Goal: Task Accomplishment & Management: Manage account settings

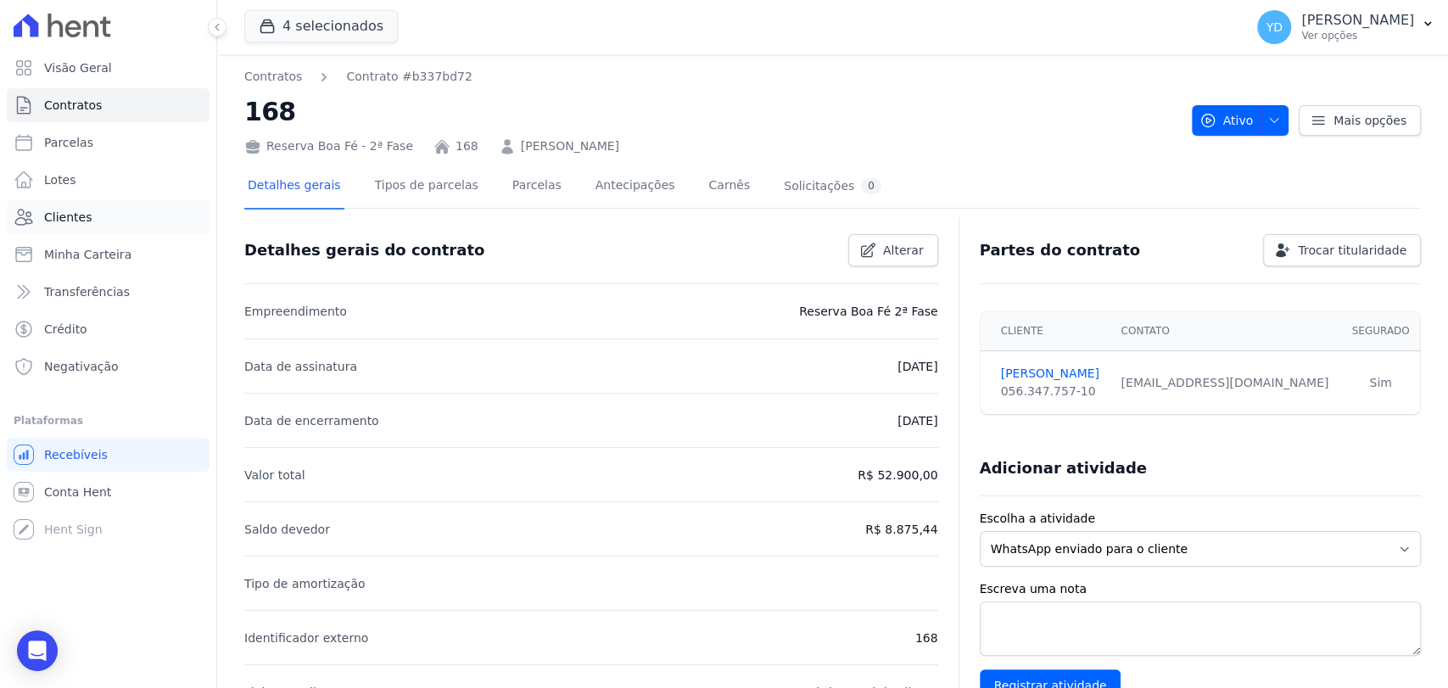
click at [124, 227] on link "Clientes" at bounding box center [108, 217] width 203 height 34
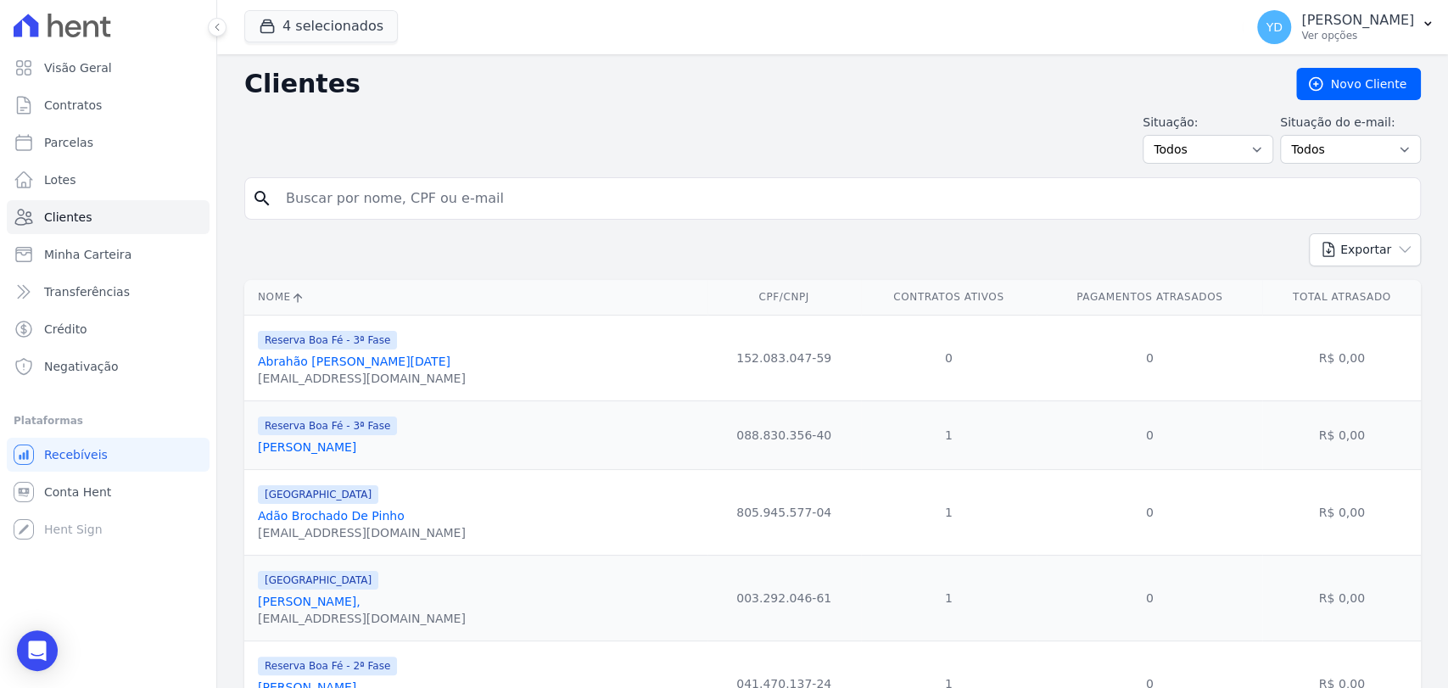
click at [372, 198] on input "search" at bounding box center [844, 199] width 1137 height 34
click at [128, 368] on link "Negativação" at bounding box center [108, 366] width 203 height 34
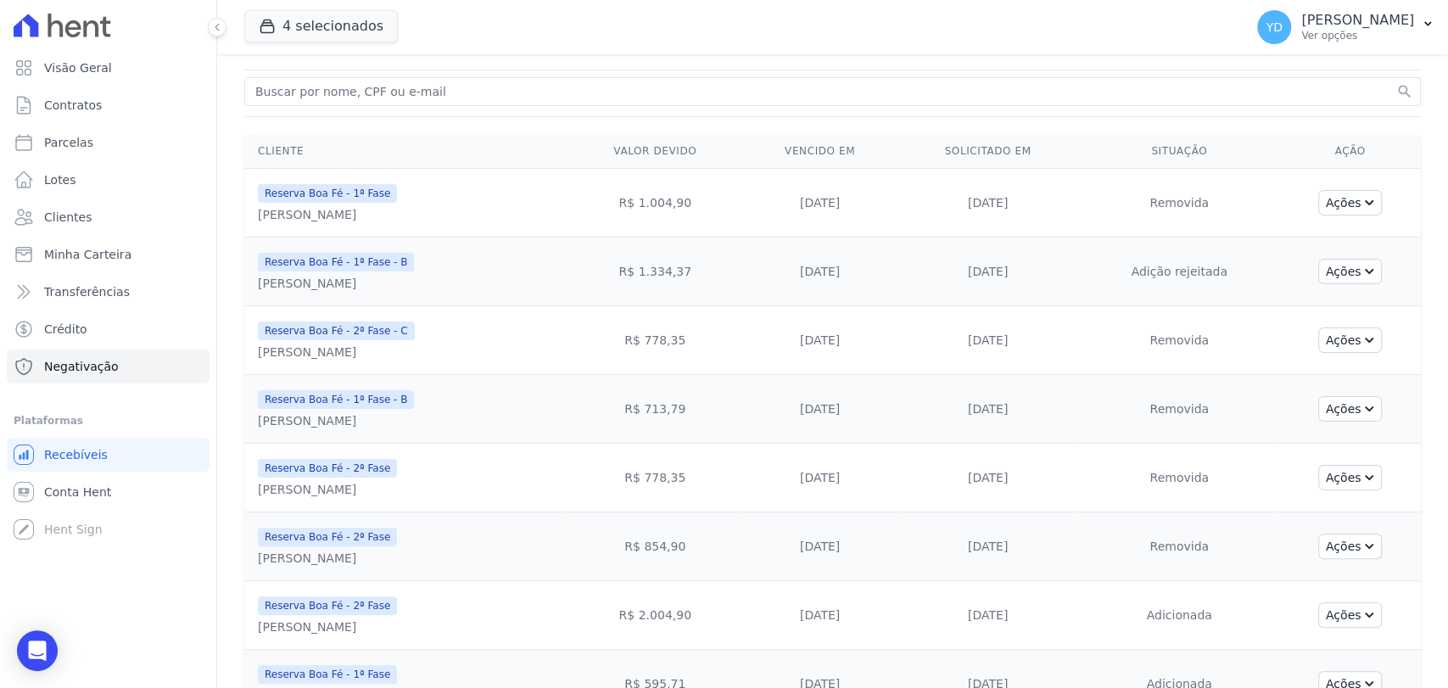
scroll to position [94, 0]
click at [584, 93] on input "search" at bounding box center [822, 89] width 1141 height 20
type input "izaias"
click at [1396, 81] on button "search" at bounding box center [1404, 89] width 17 height 17
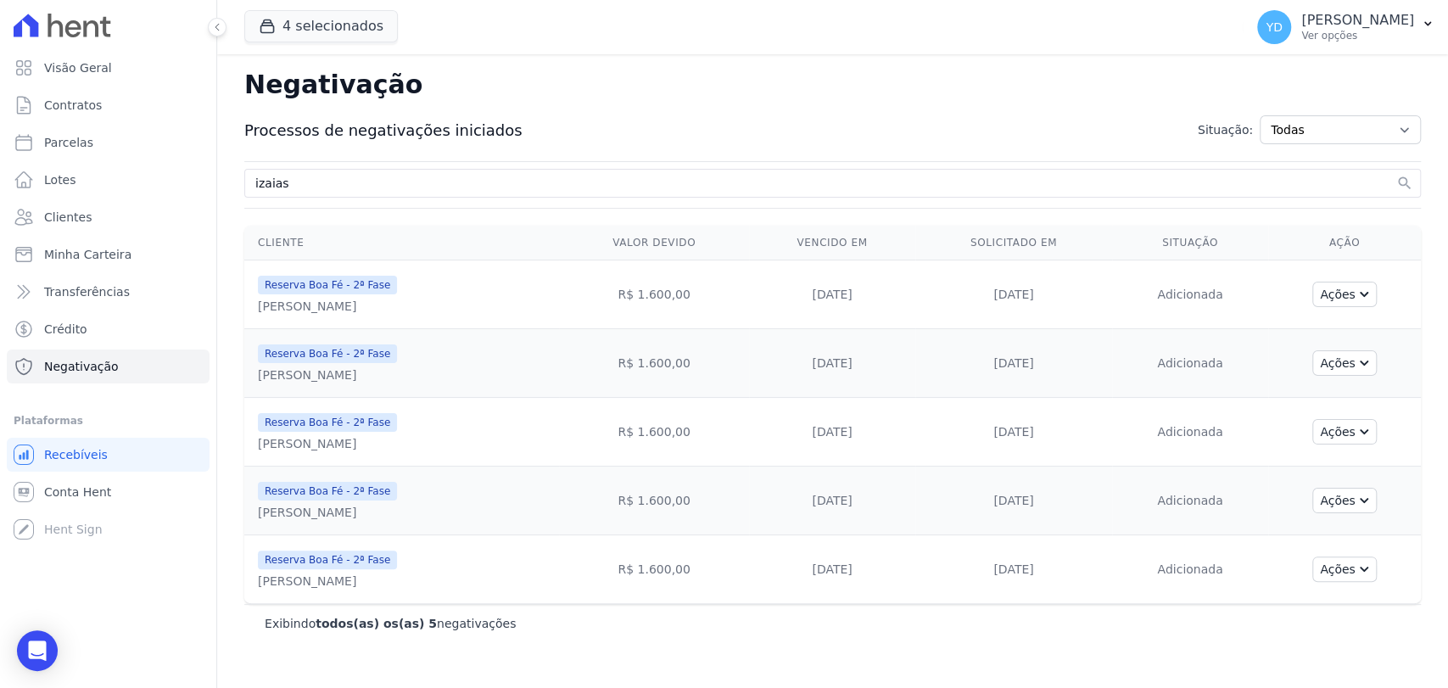
click at [1356, 278] on td "Ações Ver parcela Ver boleto Enviar WhatsApp Excluir negativação Solicitar excl…" at bounding box center [1344, 294] width 153 height 69
click at [1361, 283] on button "Ações" at bounding box center [1344, 294] width 64 height 25
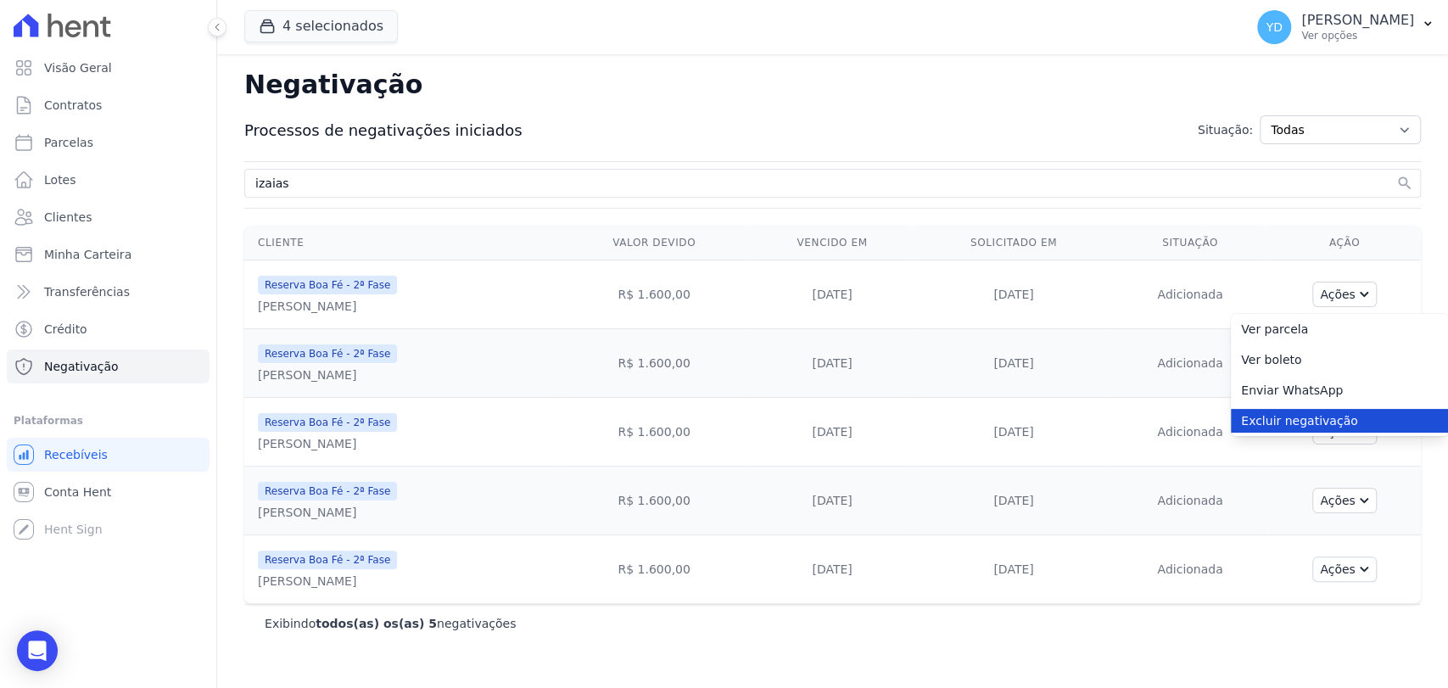
click at [1344, 419] on link "Excluir negativação" at bounding box center [1339, 421] width 217 height 24
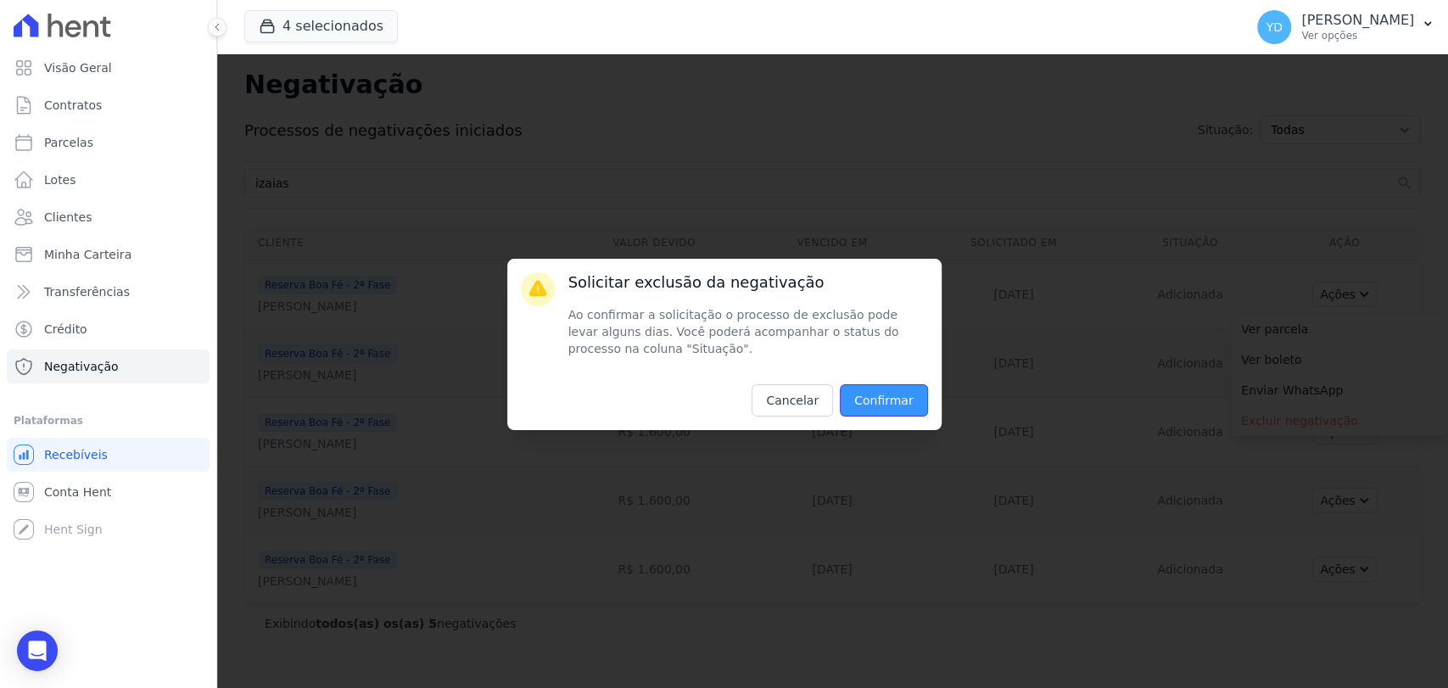
click at [908, 409] on input "Confirmar" at bounding box center [884, 400] width 88 height 32
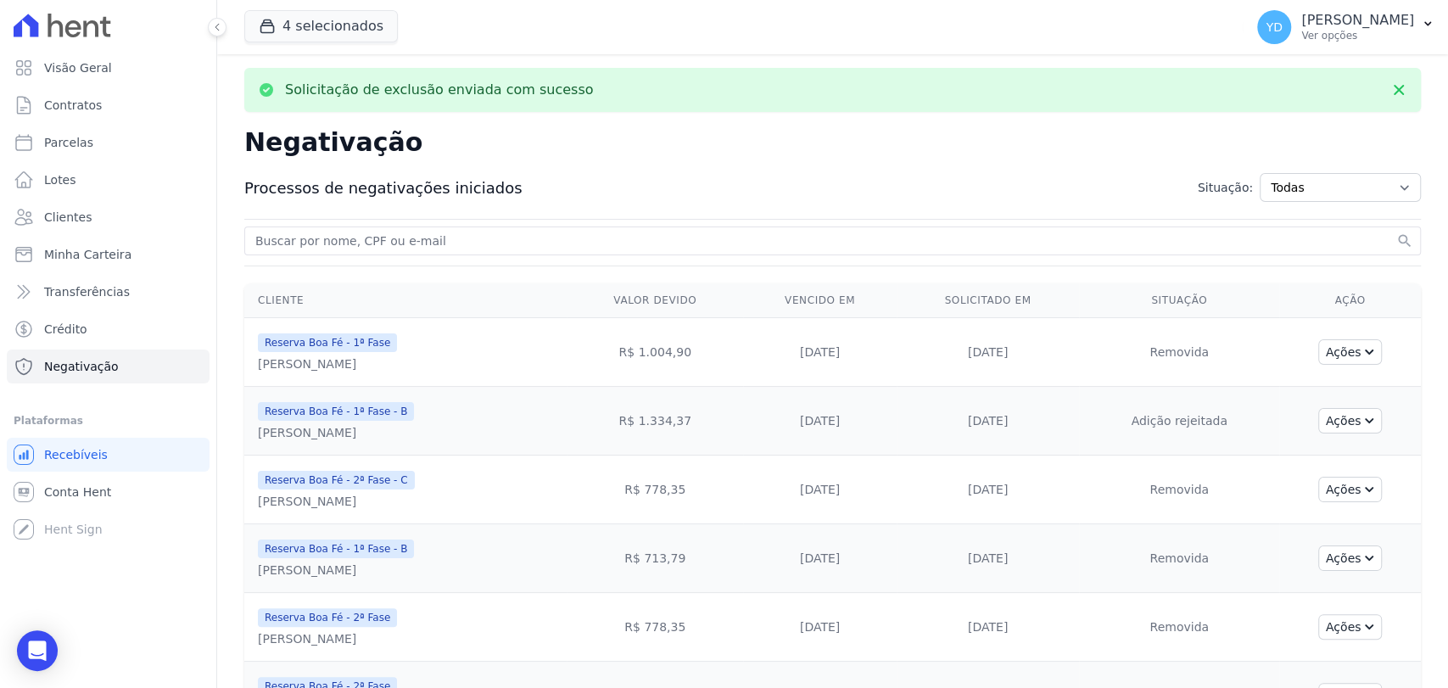
click at [763, 243] on input "search" at bounding box center [822, 241] width 1141 height 20
type input "izaias"
click at [1396, 232] on button "search" at bounding box center [1404, 240] width 17 height 17
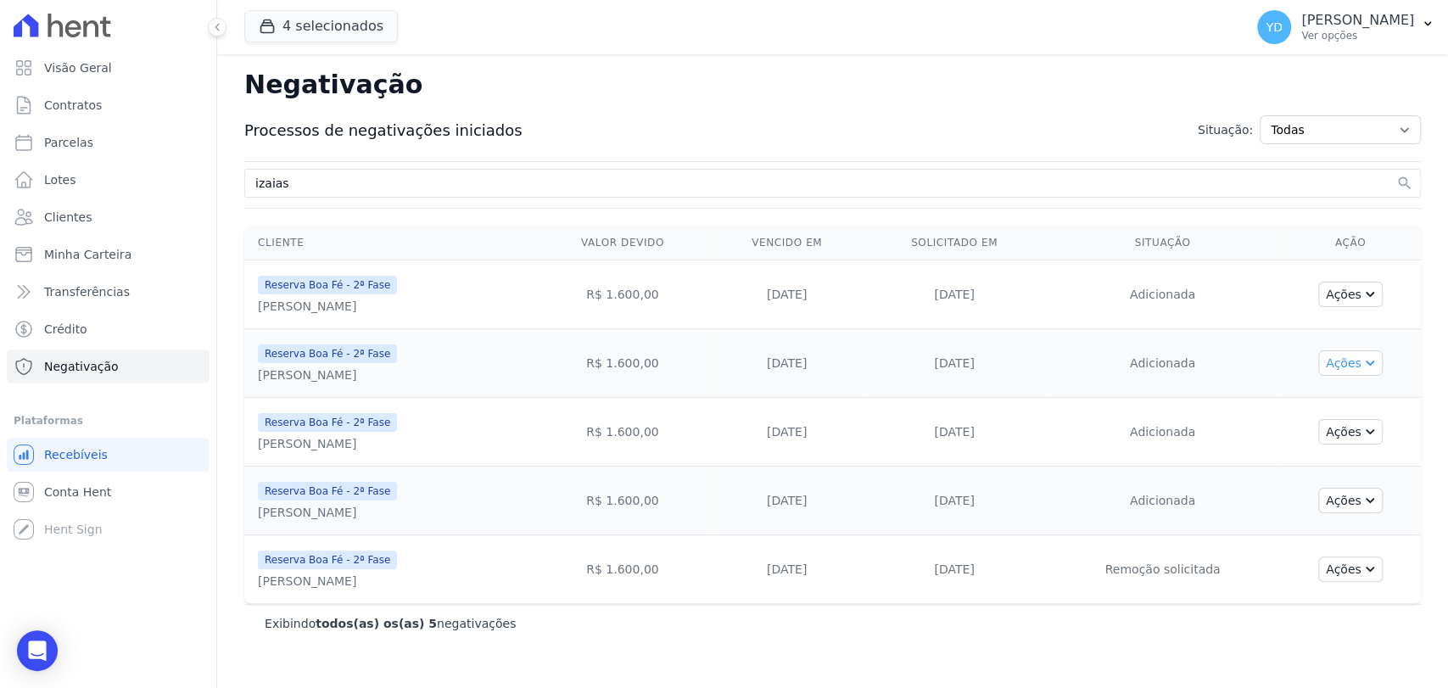
click at [1367, 368] on button "Ações" at bounding box center [1350, 362] width 64 height 25
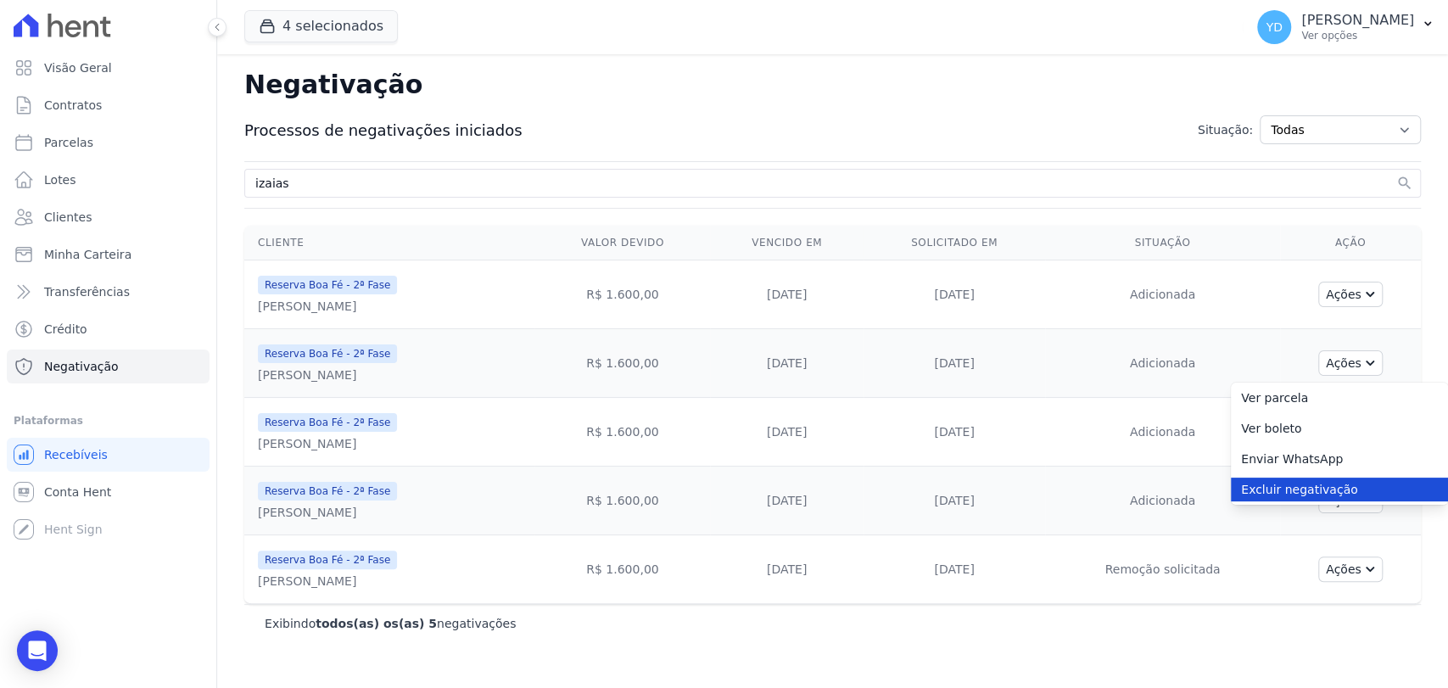
click at [1321, 481] on link "Excluir negativação" at bounding box center [1339, 490] width 217 height 24
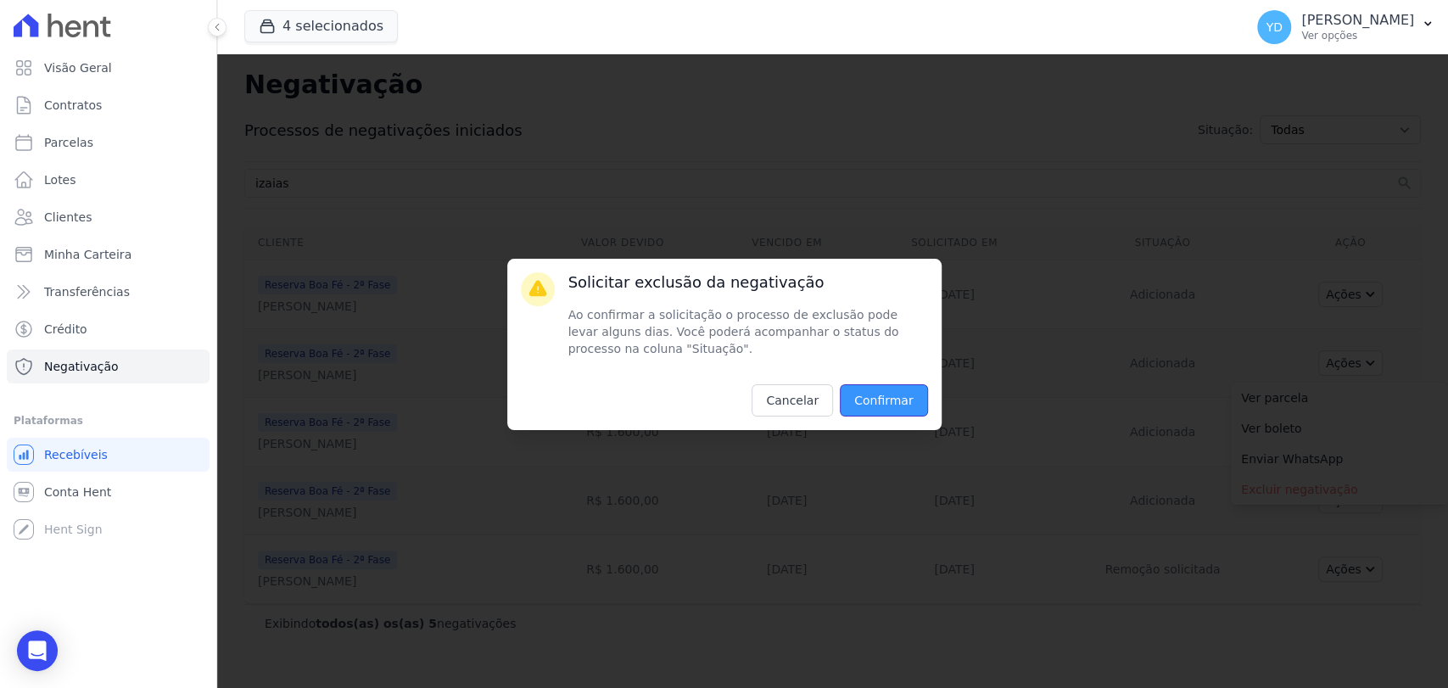
click at [875, 407] on input "Confirmar" at bounding box center [884, 400] width 88 height 32
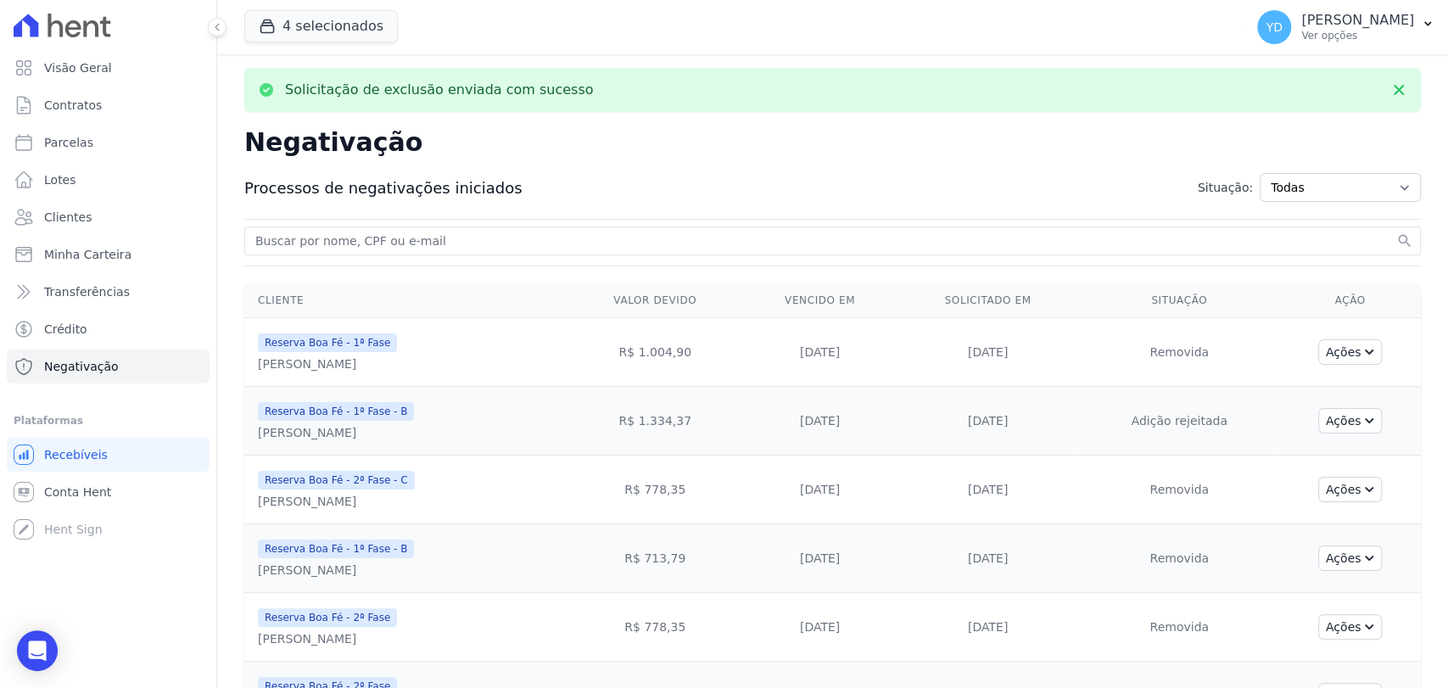
click at [377, 256] on form "search" at bounding box center [832, 244] width 1176 height 36
click at [367, 246] on input "search" at bounding box center [822, 241] width 1141 height 20
type input "izaias"
click at [1396, 232] on button "search" at bounding box center [1404, 240] width 17 height 17
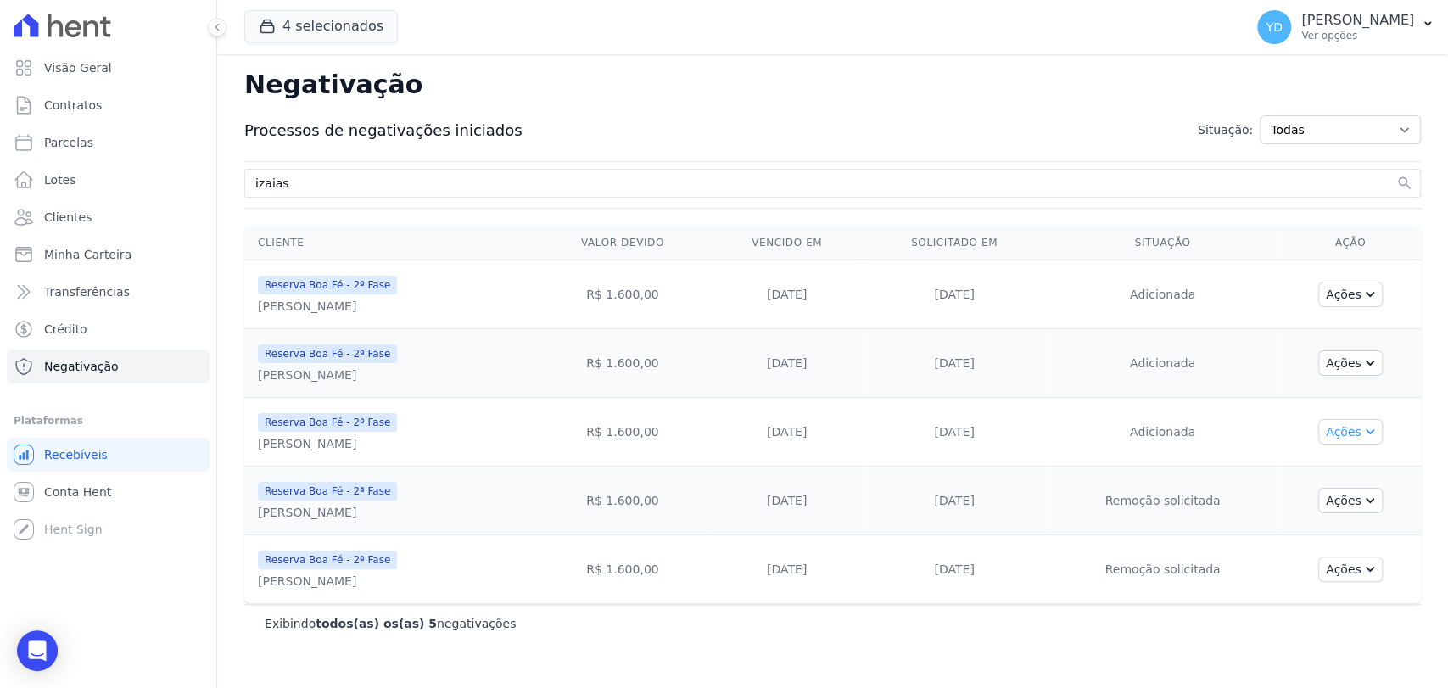
click at [1371, 428] on icon "button" at bounding box center [1368, 430] width 14 height 14
click at [1358, 543] on div "Excluir negativação Solicitar exclusão da negativação Ao confirmar a solicitaçã…" at bounding box center [1339, 558] width 217 height 31
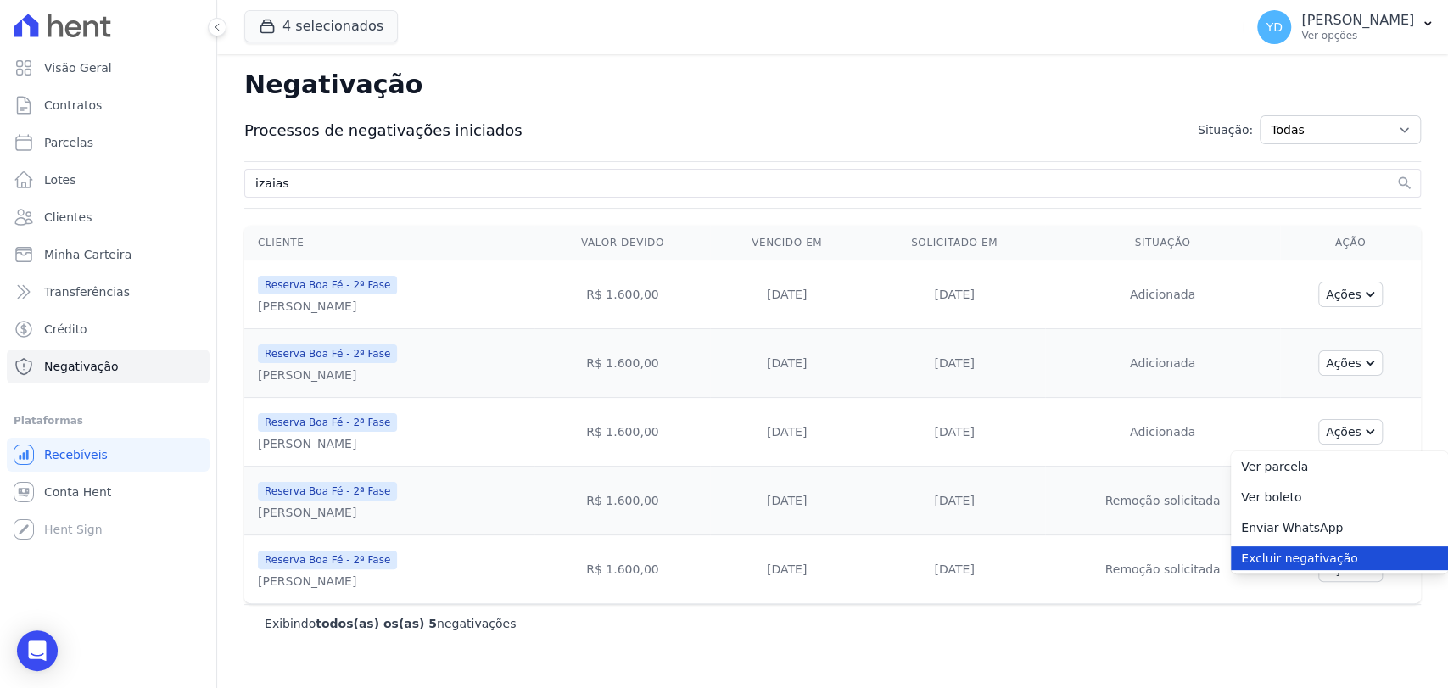
click at [1361, 553] on link "Excluir negativação" at bounding box center [1339, 558] width 217 height 24
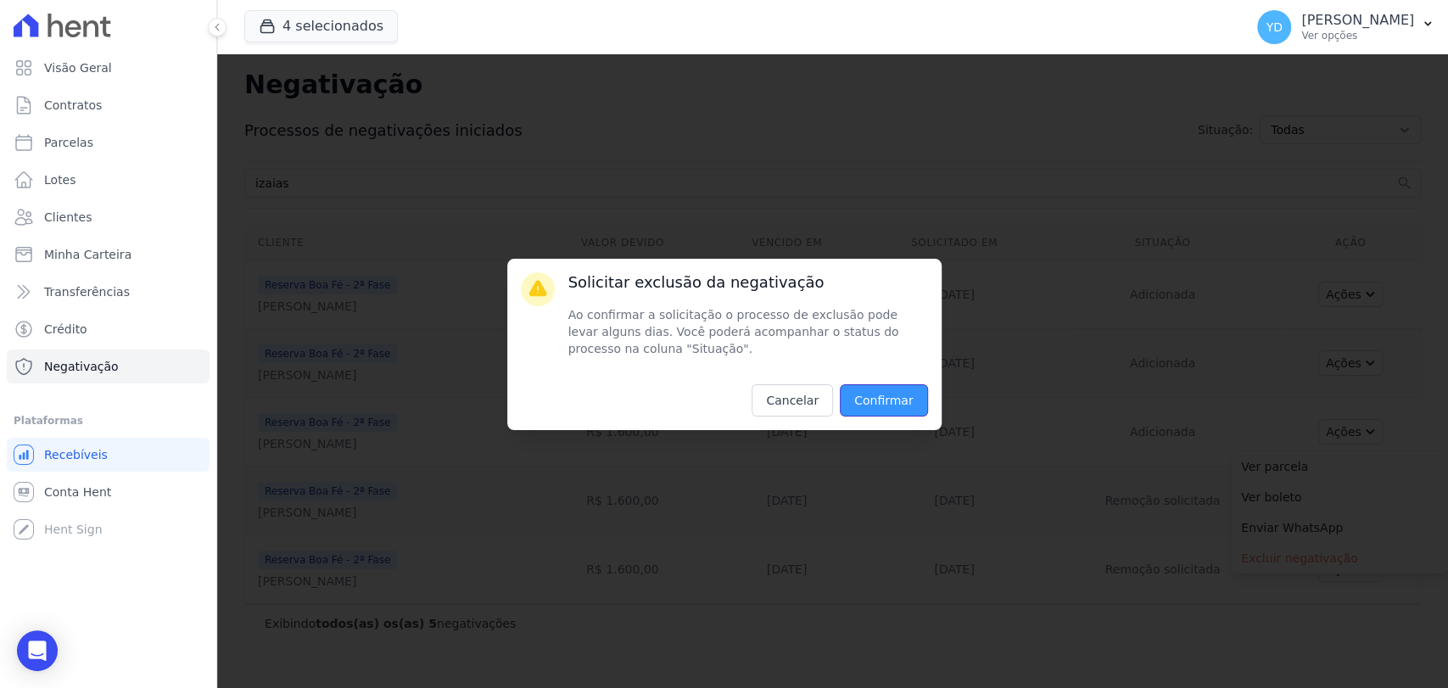
click at [906, 388] on input "Confirmar" at bounding box center [884, 400] width 88 height 32
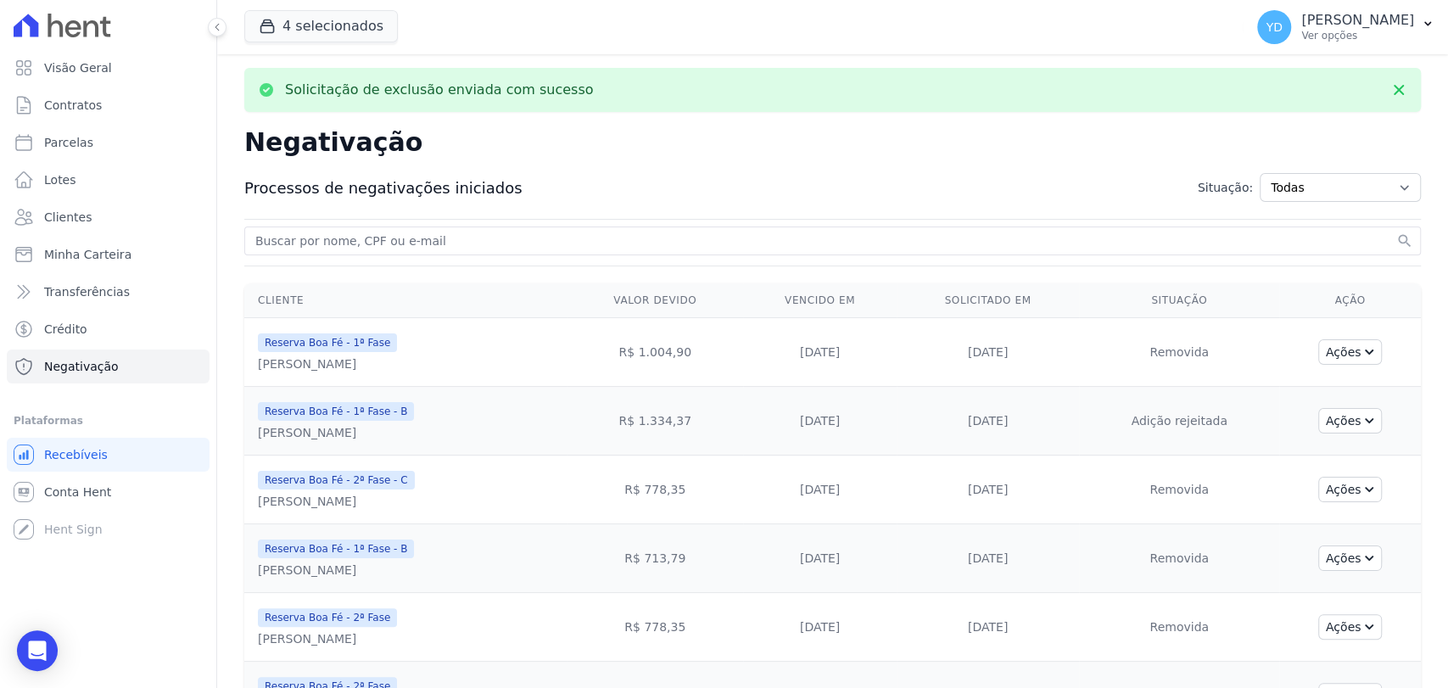
click at [468, 239] on input "search" at bounding box center [822, 241] width 1141 height 20
type input "izaias"
click at [1396, 232] on button "search" at bounding box center [1404, 240] width 17 height 17
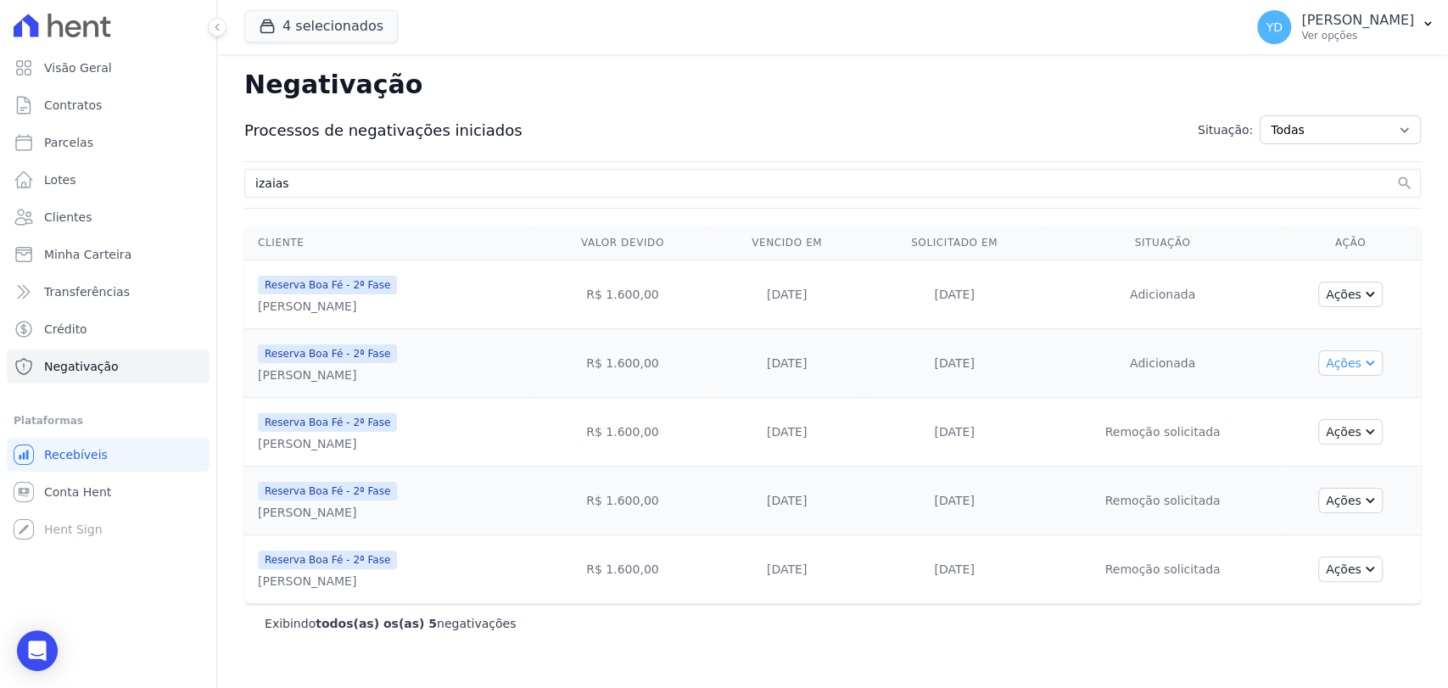
click at [1357, 364] on button "Ações" at bounding box center [1350, 362] width 64 height 25
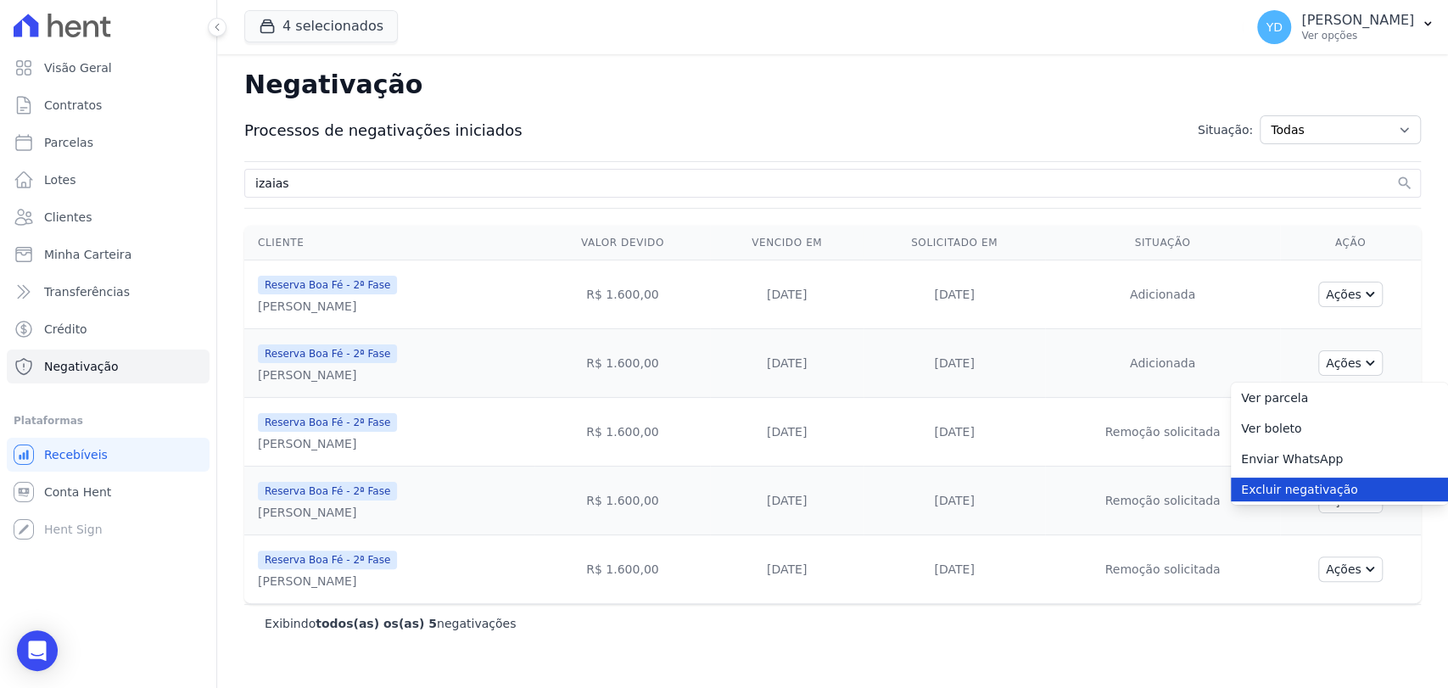
click at [1331, 495] on link "Excluir negativação" at bounding box center [1339, 490] width 217 height 24
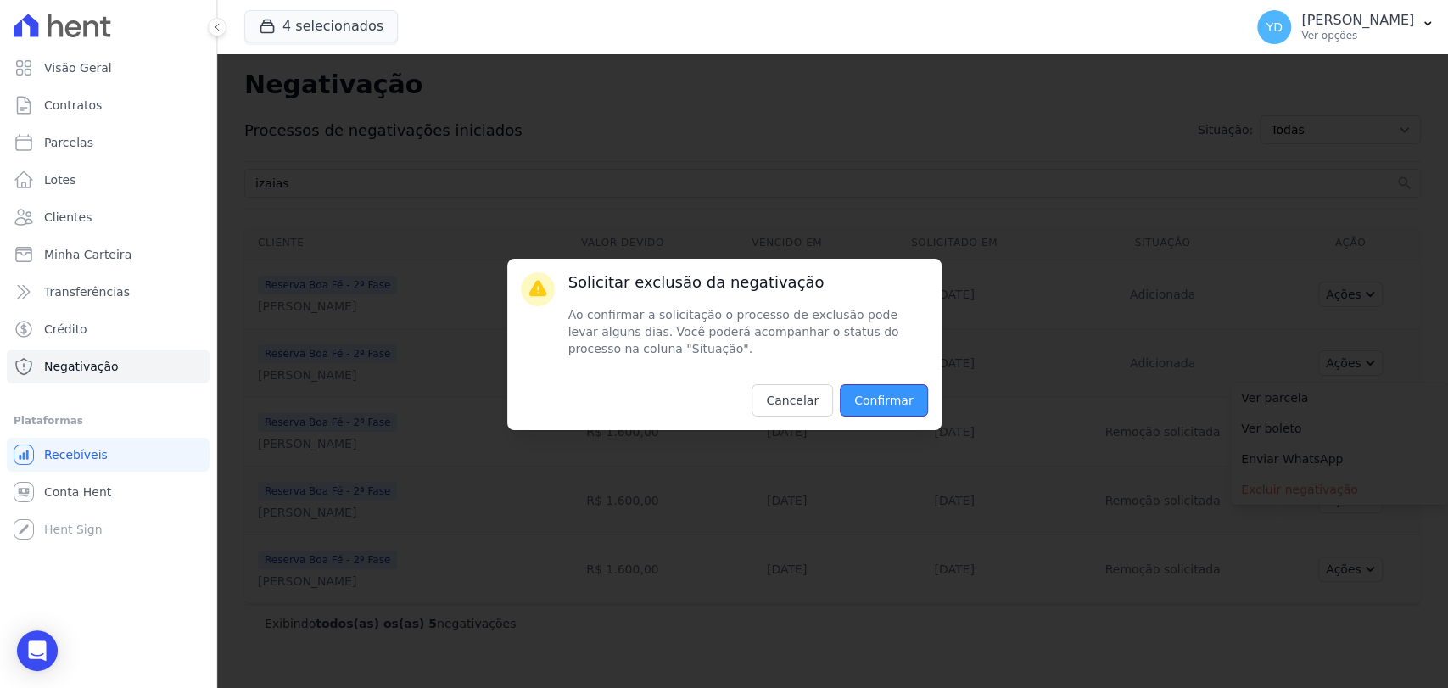
click at [904, 402] on input "Confirmar" at bounding box center [884, 400] width 88 height 32
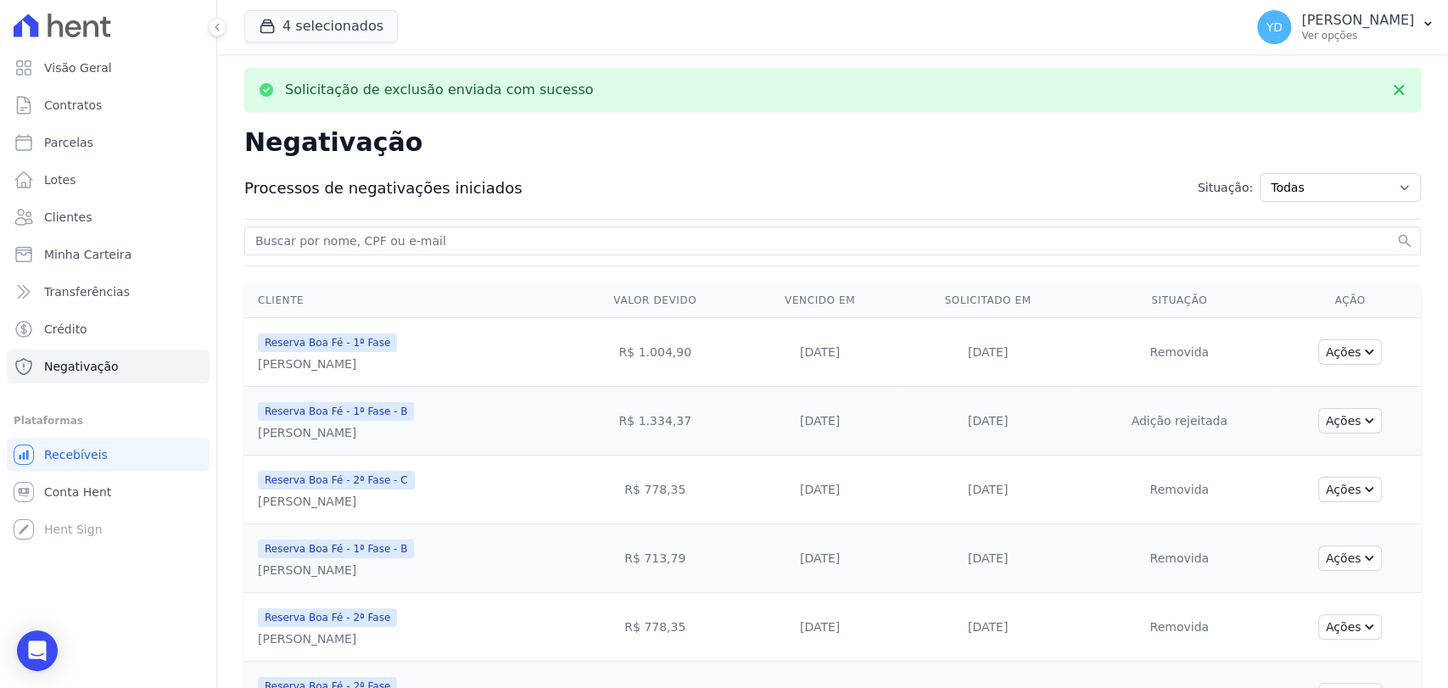
click at [732, 236] on input "search" at bounding box center [822, 241] width 1141 height 20
type input "izaias"
click at [1396, 232] on button "search" at bounding box center [1404, 240] width 17 height 17
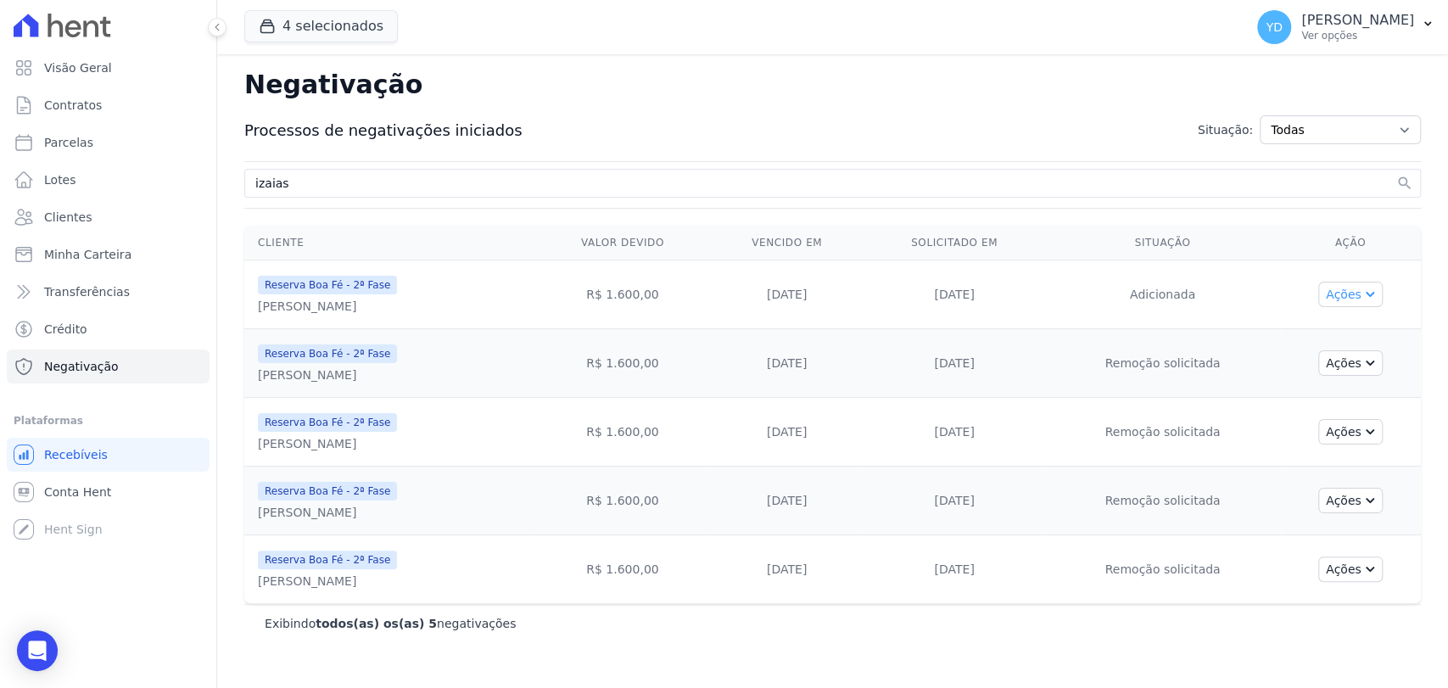
click at [1369, 290] on icon "button" at bounding box center [1368, 293] width 14 height 14
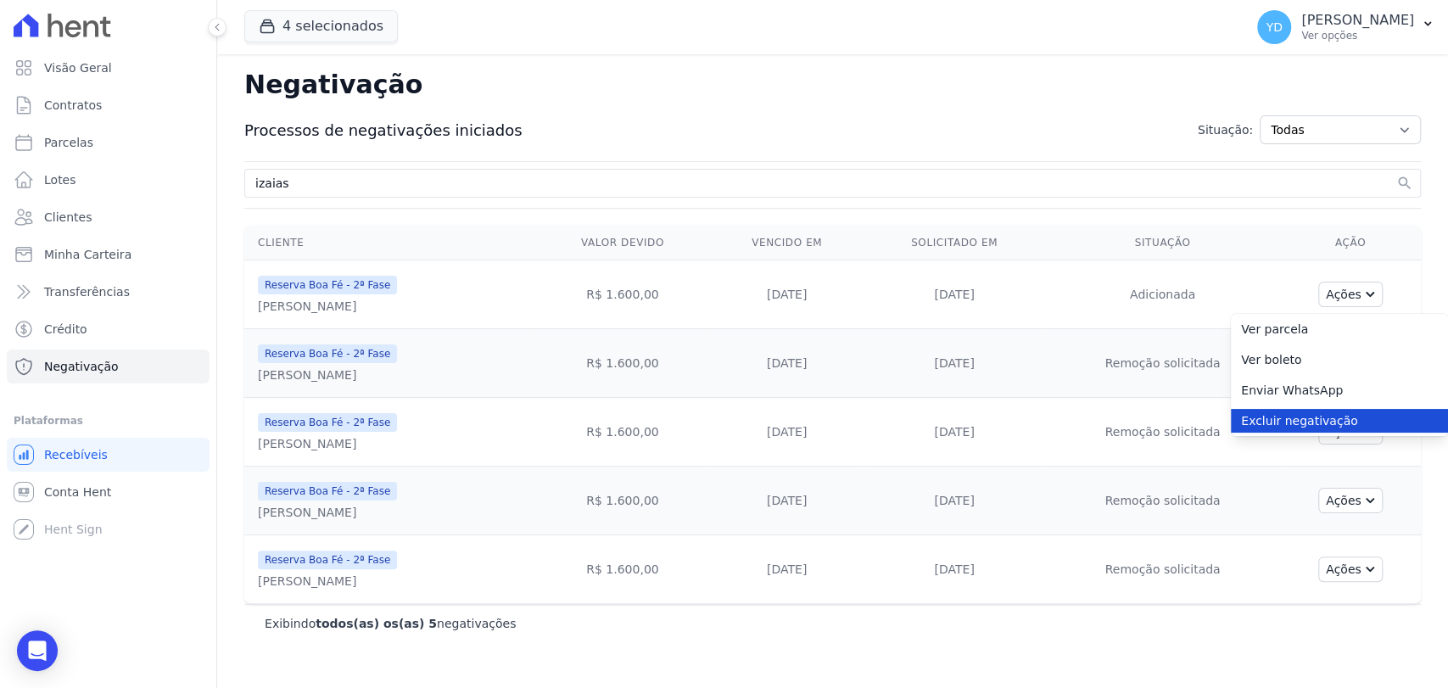
click at [1321, 411] on link "Excluir negativação" at bounding box center [1339, 421] width 217 height 24
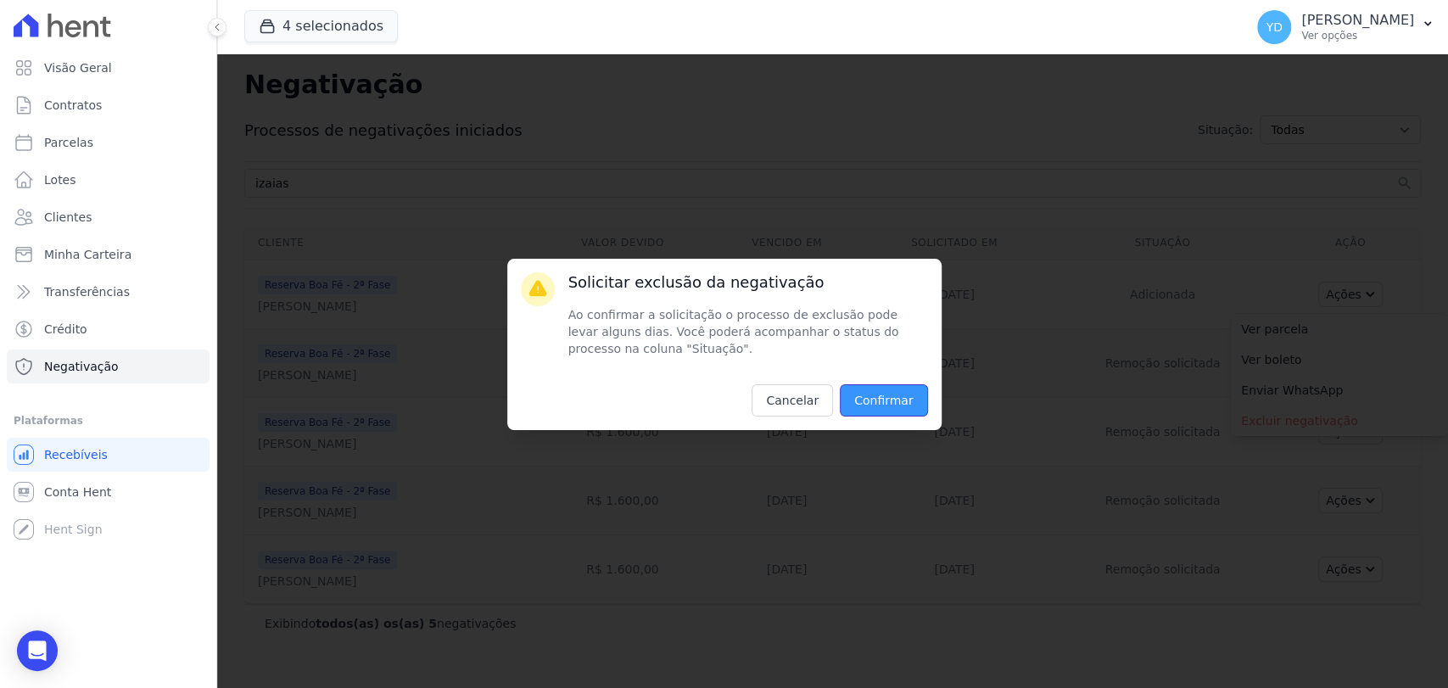
click at [878, 406] on input "Confirmar" at bounding box center [884, 400] width 88 height 32
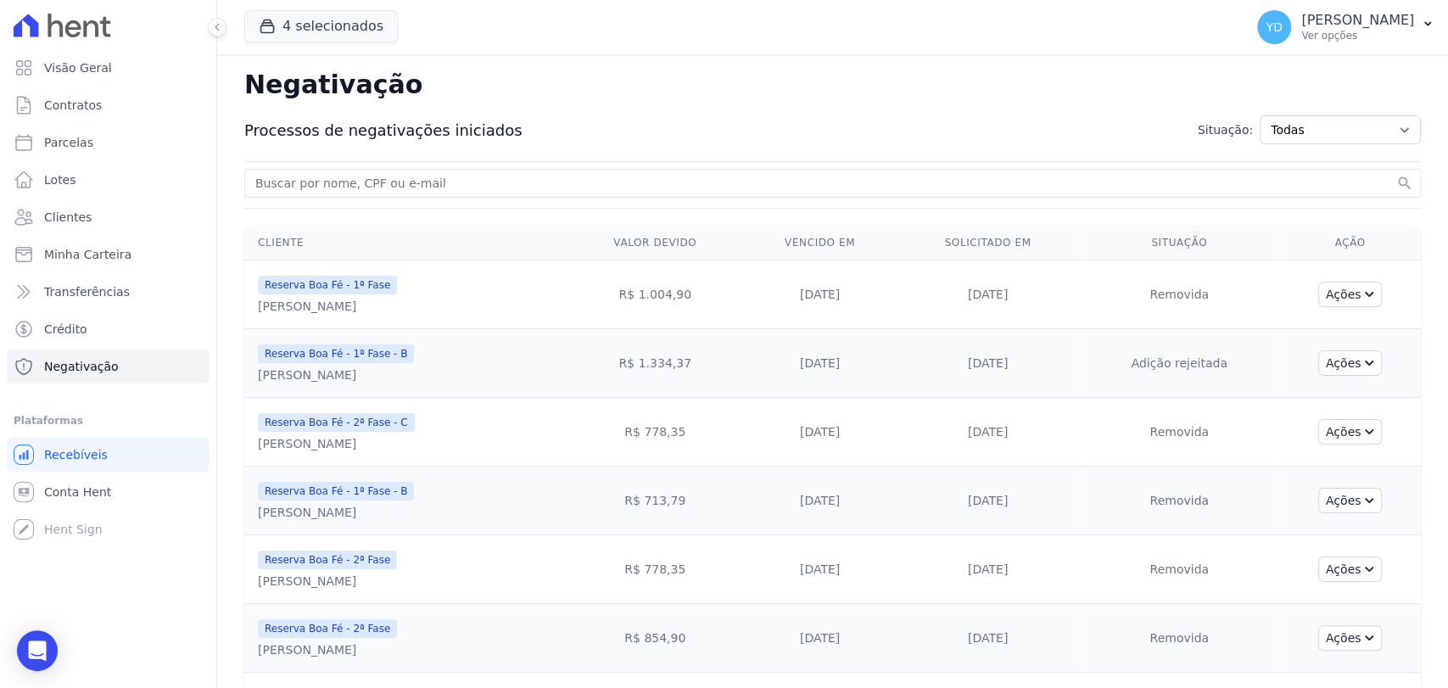
click at [415, 192] on input "search" at bounding box center [822, 183] width 1141 height 20
type input "izaias"
click at [1396, 175] on button "search" at bounding box center [1404, 183] width 17 height 17
